Goal: Information Seeking & Learning: Find specific fact

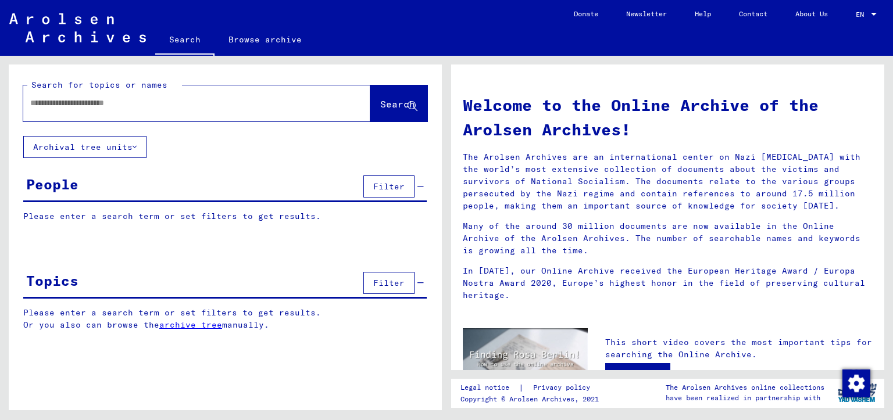
click at [70, 104] on input "text" at bounding box center [182, 103] width 305 height 12
click at [185, 106] on input "text" at bounding box center [182, 103] width 305 height 12
type input "*"
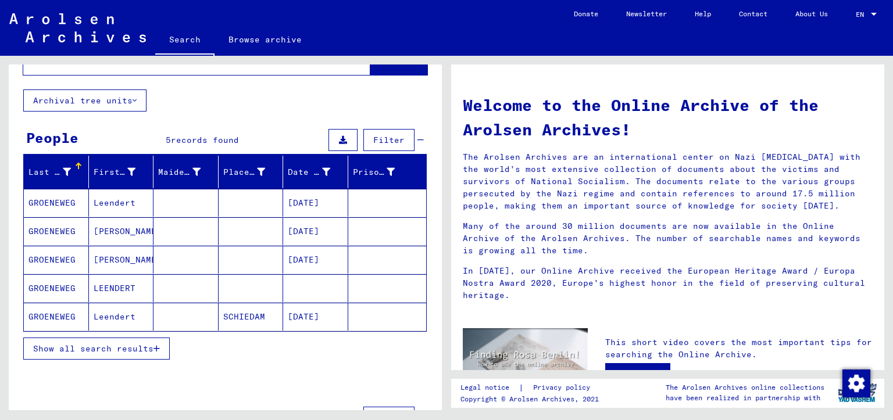
scroll to position [58, 0]
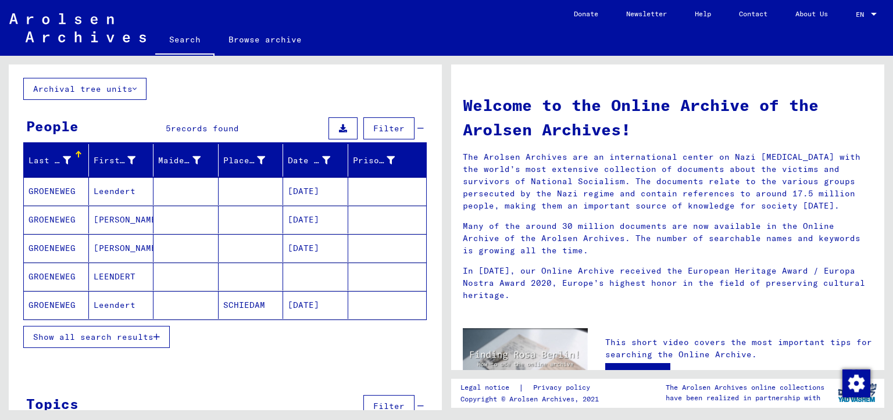
click at [139, 337] on span "Show all search results" at bounding box center [93, 337] width 120 height 10
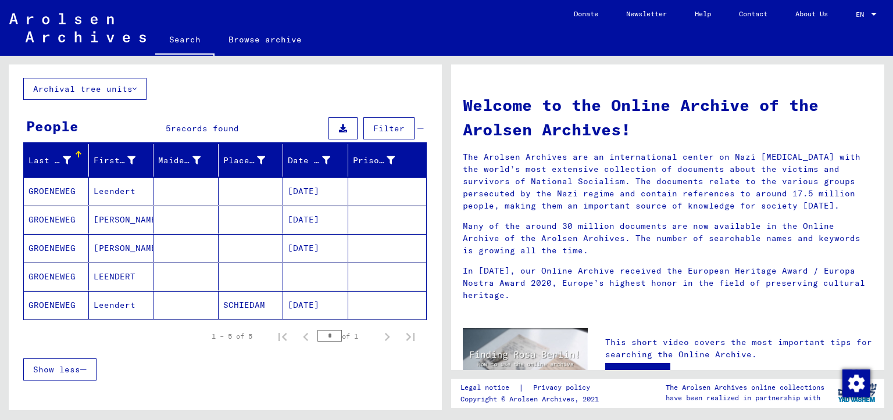
click at [198, 306] on mat-cell at bounding box center [185, 305] width 65 height 28
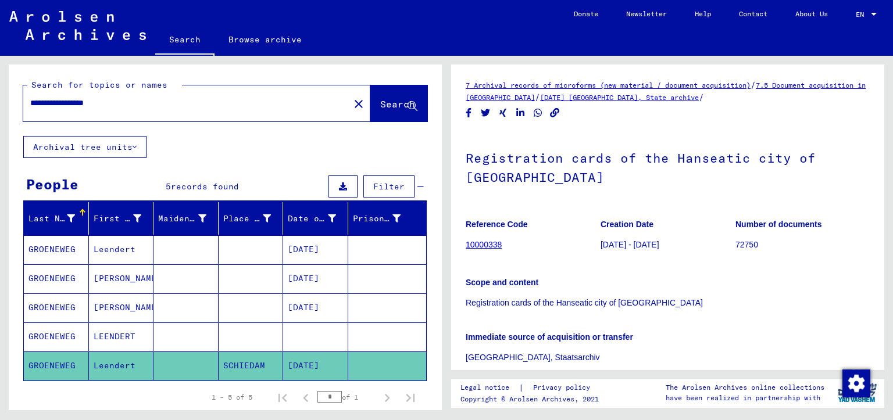
drag, startPoint x: 71, startPoint y: 101, endPoint x: 0, endPoint y: 98, distance: 70.9
click at [0, 98] on div "**********" at bounding box center [223, 233] width 446 height 354
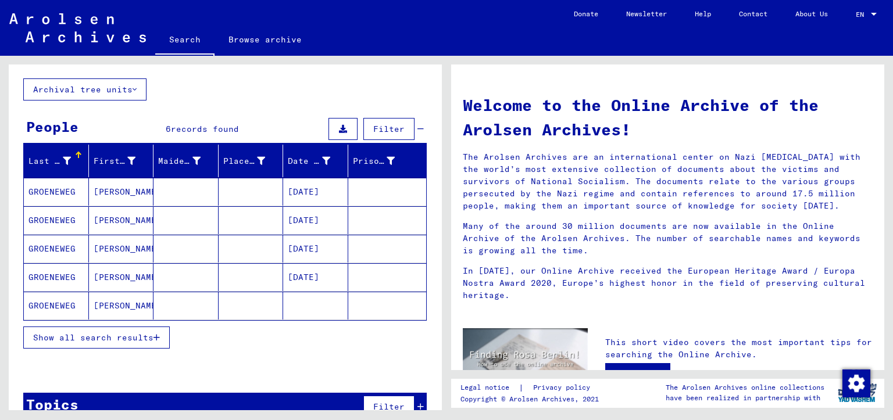
scroll to position [79, 0]
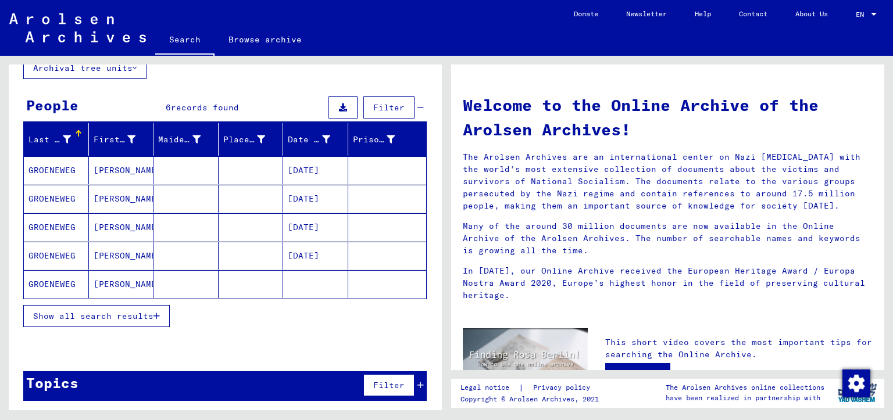
click at [146, 317] on span "Show all search results" at bounding box center [93, 316] width 120 height 10
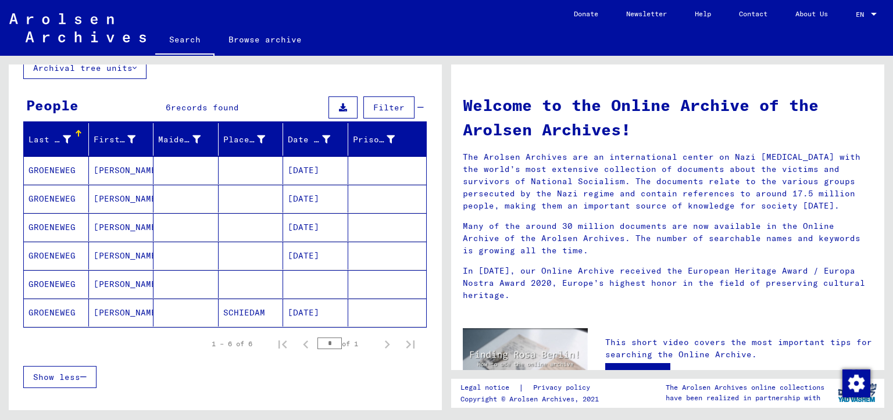
click at [227, 309] on mat-cell "SCHIEDAM" at bounding box center [250, 313] width 65 height 28
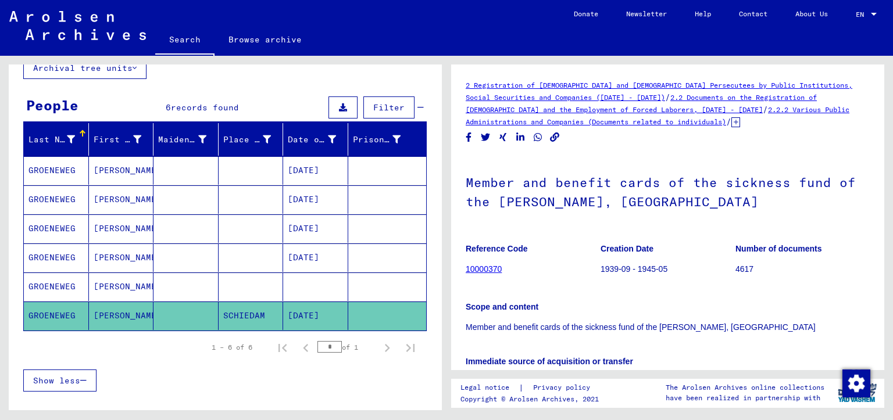
click at [201, 248] on mat-cell at bounding box center [185, 257] width 65 height 28
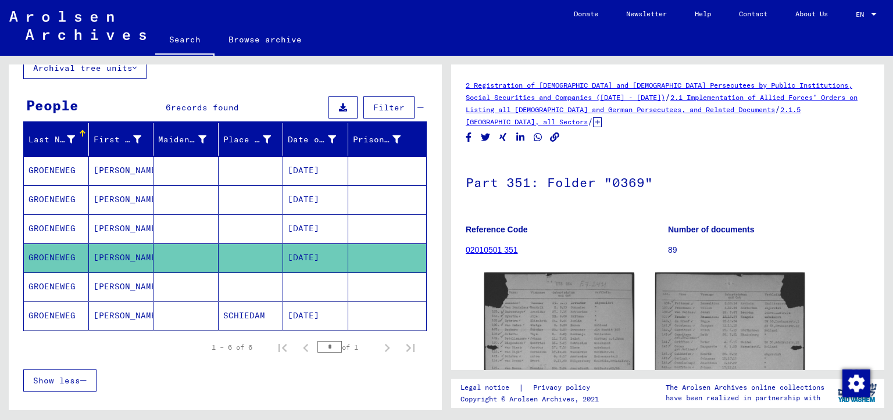
click at [187, 279] on mat-cell at bounding box center [185, 287] width 65 height 28
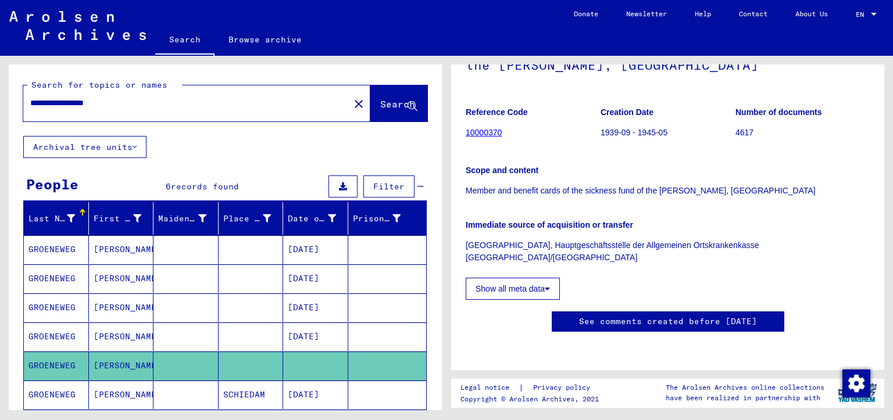
drag, startPoint x: 143, startPoint y: 103, endPoint x: 12, endPoint y: 91, distance: 131.9
click at [12, 94] on div "**********" at bounding box center [225, 99] width 433 height 71
type input "*********"
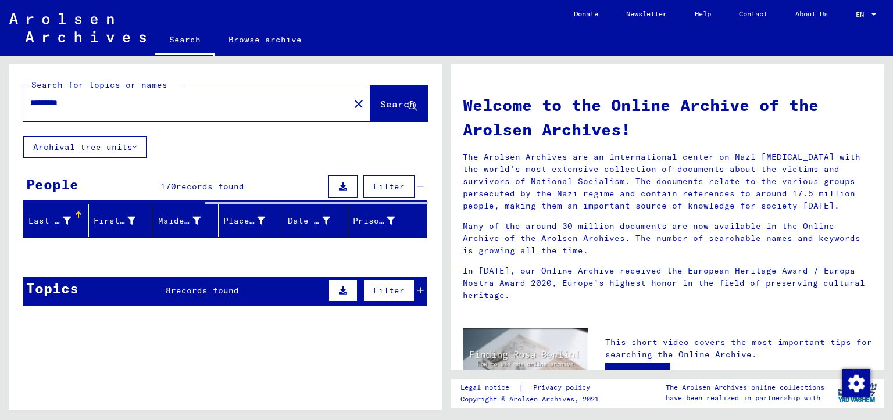
click at [388, 182] on span "Filter" at bounding box center [388, 186] width 31 height 10
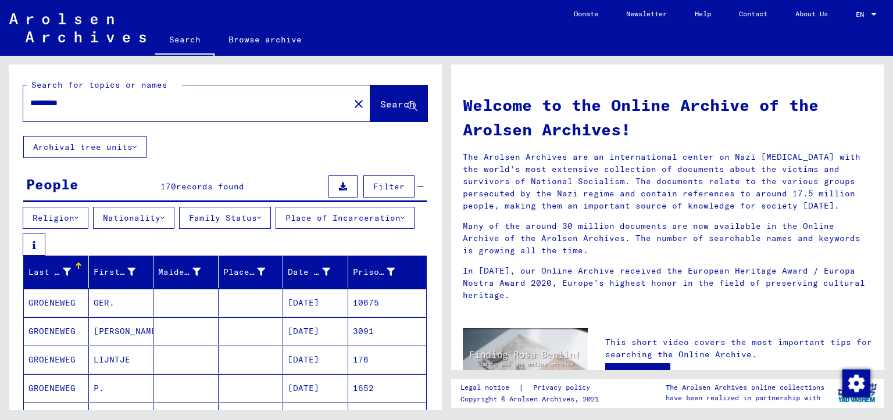
click at [65, 216] on button "Religion" at bounding box center [56, 218] width 66 height 22
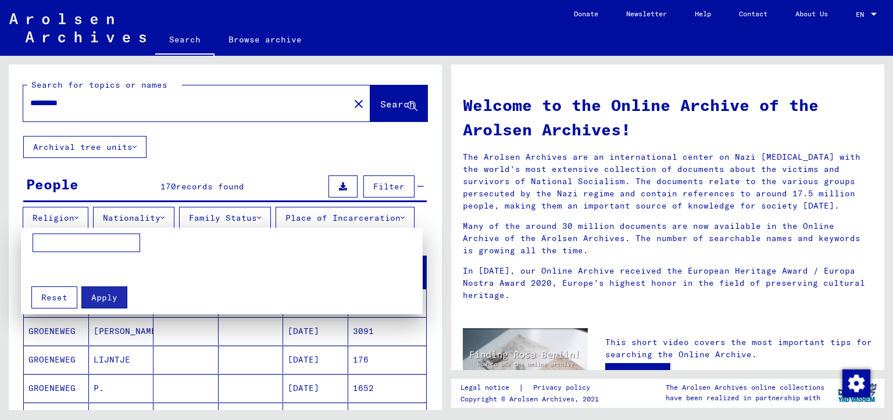
click at [134, 214] on div at bounding box center [446, 210] width 893 height 420
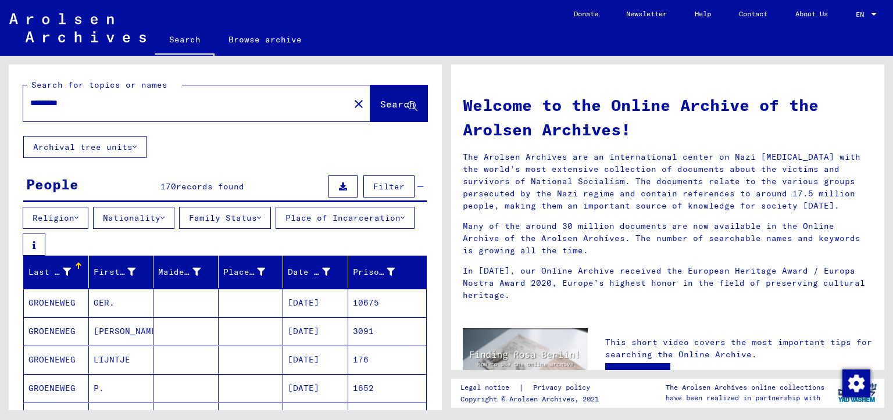
click at [137, 214] on button "Nationality" at bounding box center [133, 218] width 81 height 22
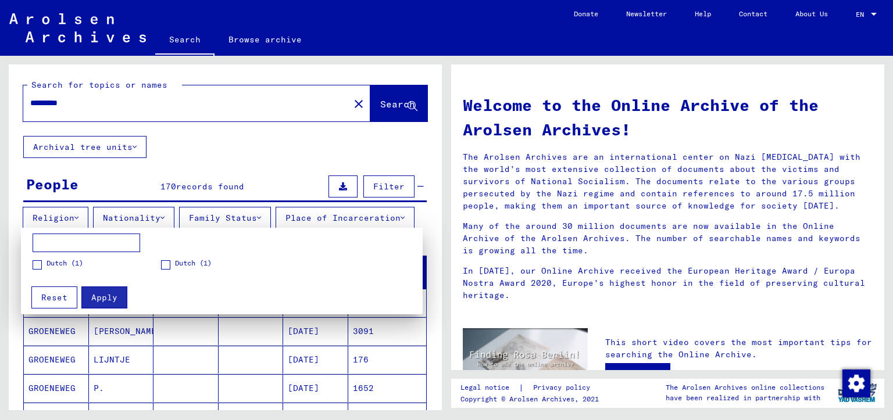
click at [137, 214] on div at bounding box center [446, 210] width 893 height 420
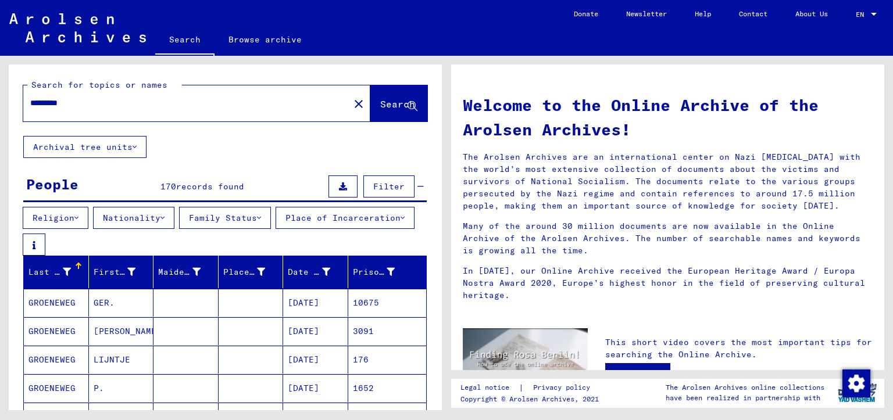
click at [219, 222] on button "Family Status" at bounding box center [225, 218] width 92 height 22
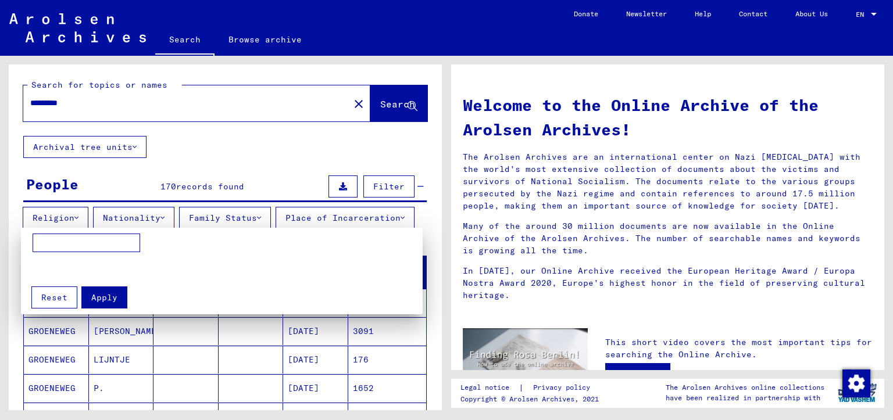
click at [223, 220] on div at bounding box center [446, 210] width 893 height 420
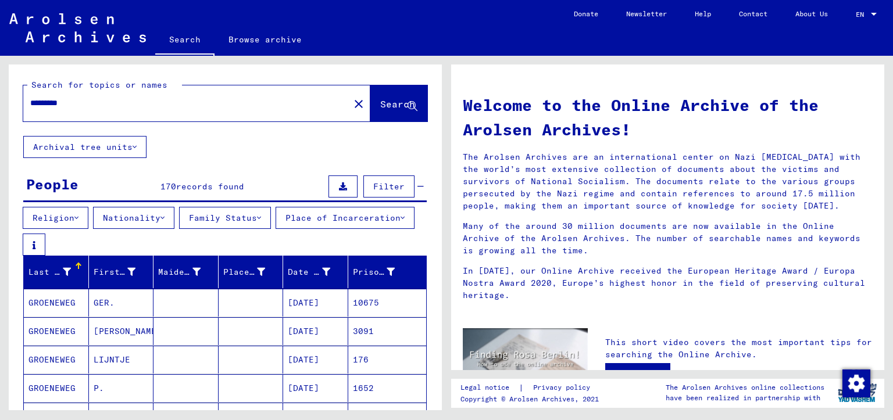
click at [275, 229] on button "Place of Incarceration" at bounding box center [344, 218] width 139 height 22
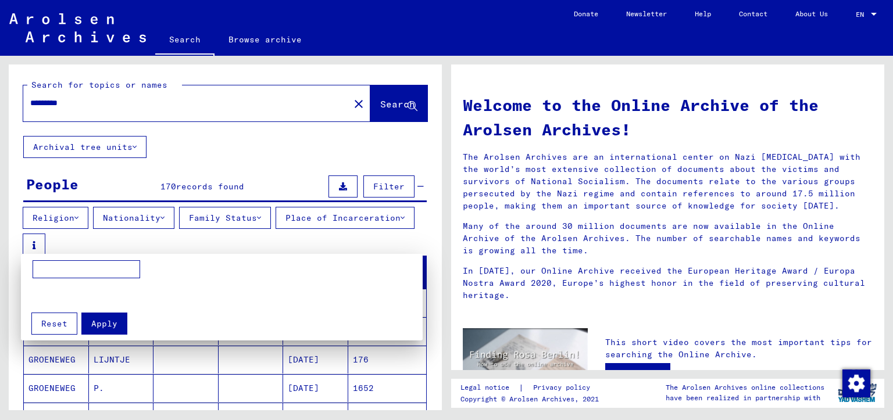
click at [94, 246] on div at bounding box center [446, 210] width 893 height 420
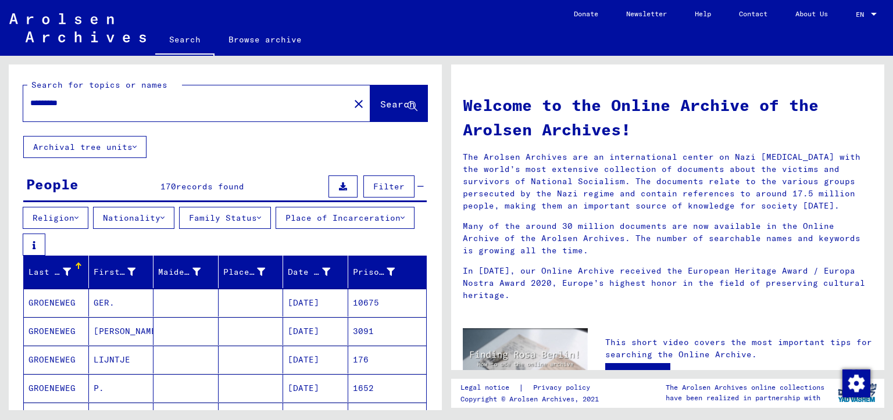
click at [339, 213] on div "Religion Nationality Family Status Place of Incarceration" at bounding box center [225, 231] width 433 height 49
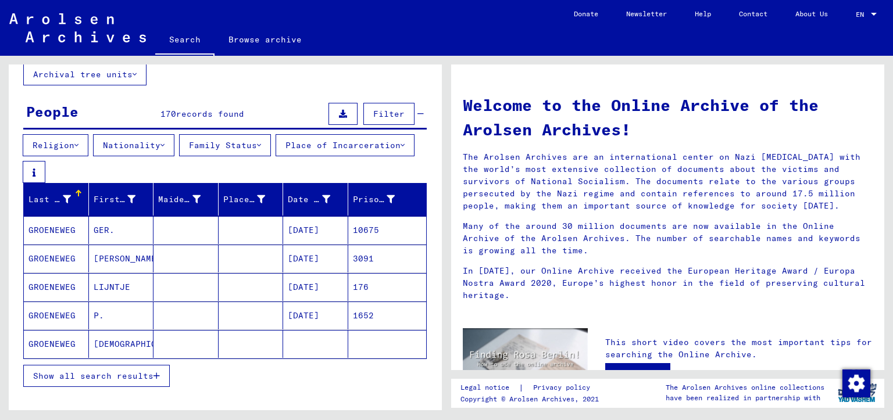
scroll to position [135, 0]
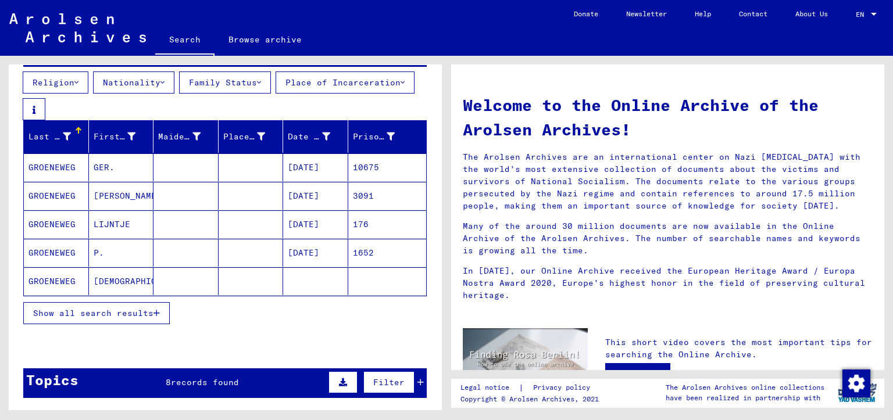
click at [148, 309] on button "Show all search results" at bounding box center [96, 313] width 146 height 22
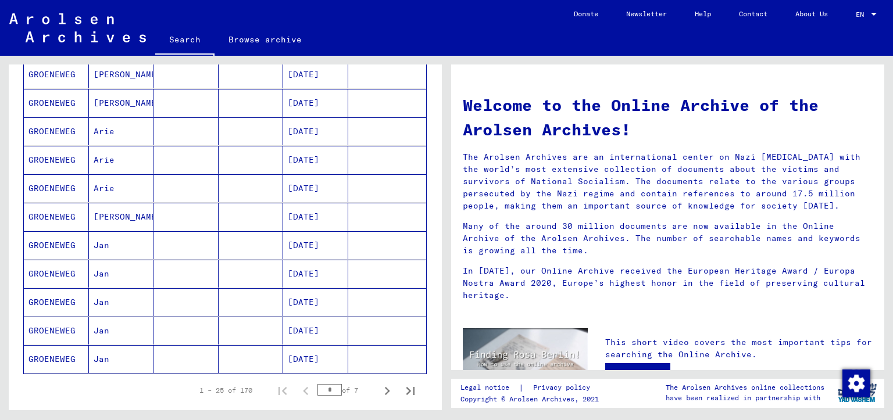
scroll to position [658, 0]
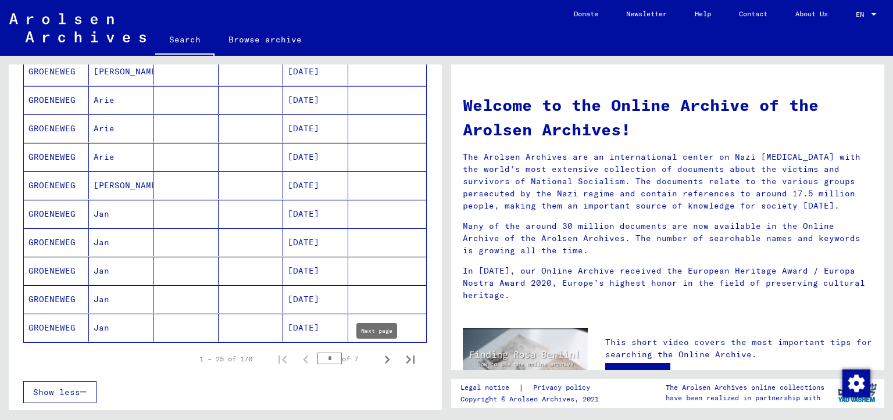
click at [379, 361] on icon "Next page" at bounding box center [387, 360] width 16 height 16
type input "*"
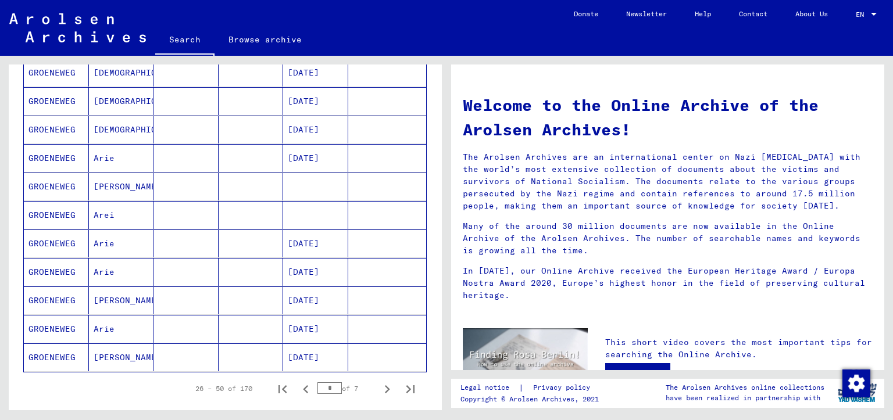
scroll to position [794, 0]
